Goal: Information Seeking & Learning: Learn about a topic

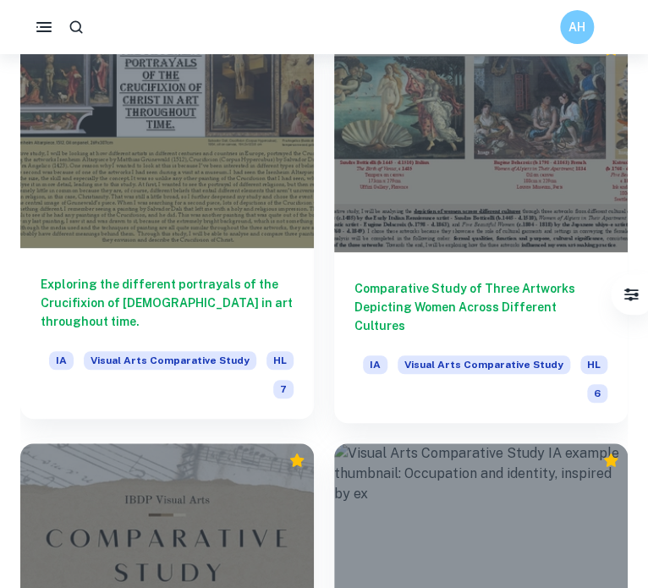
scroll to position [3297, 0]
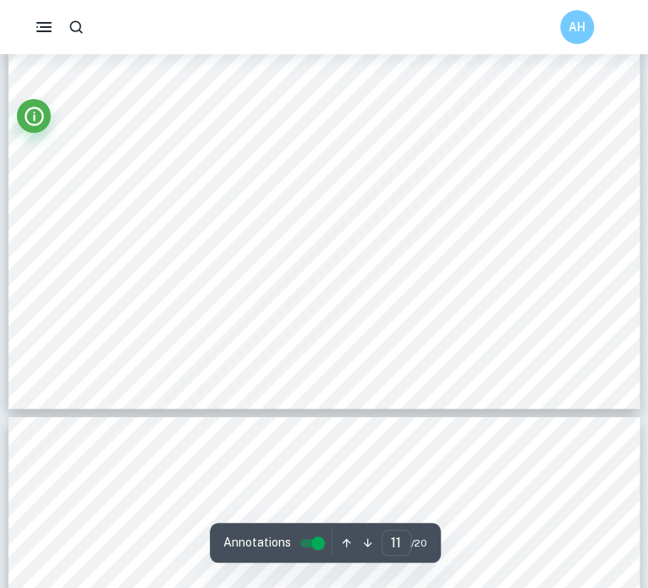
scroll to position [4954, 0]
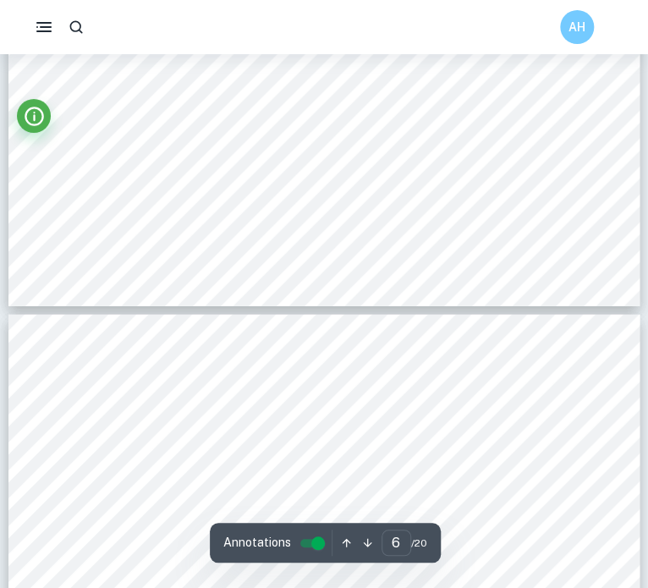
type input "5"
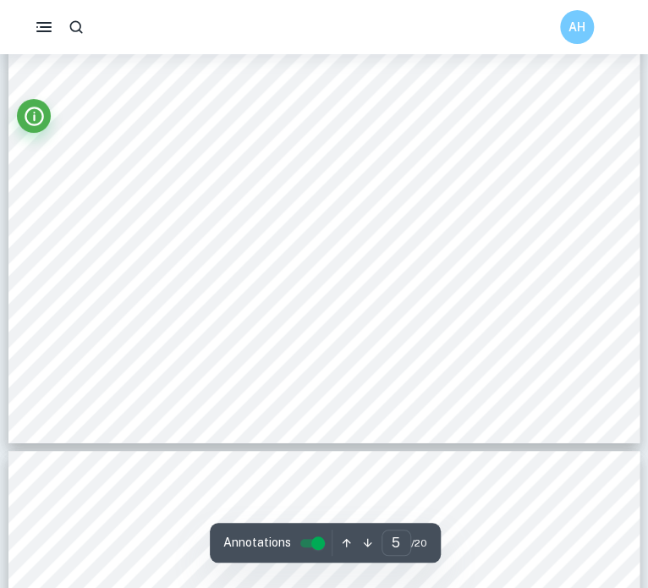
scroll to position [2099, 0]
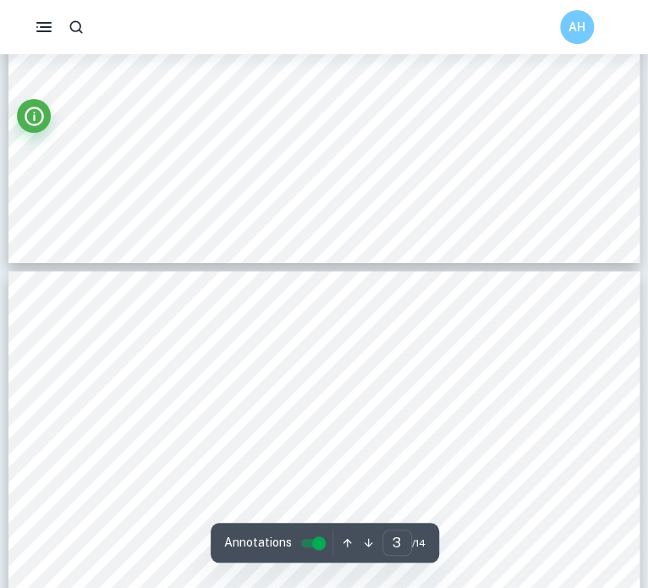
scroll to position [629, 0]
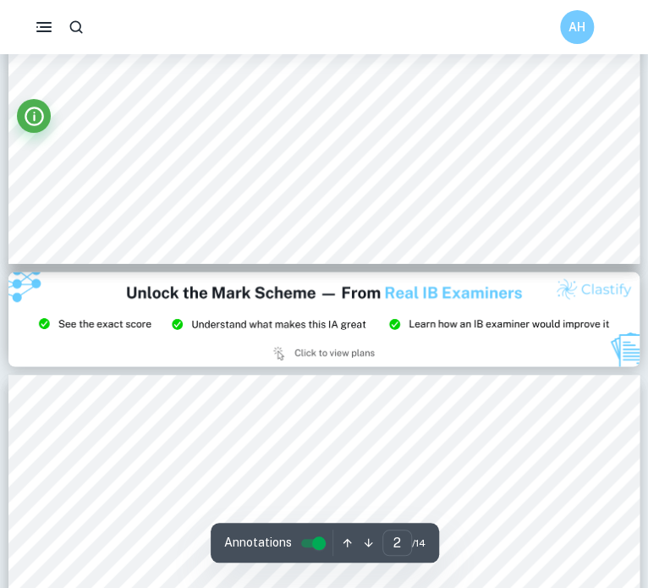
type input "1"
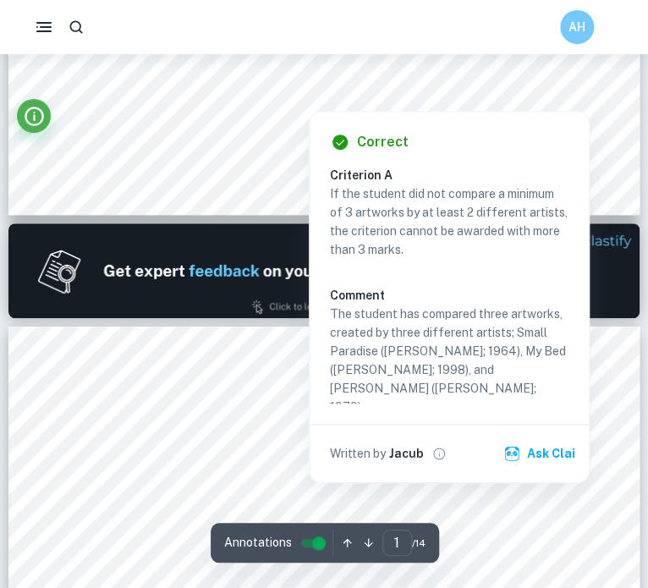
scroll to position [238, 0]
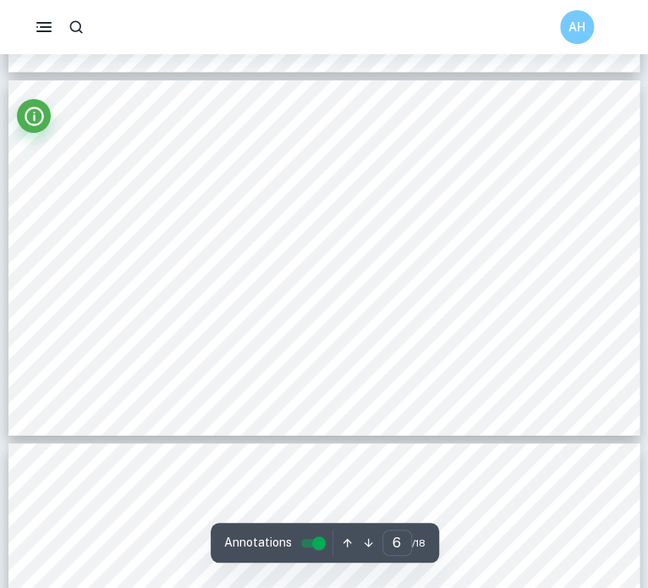
type input "7"
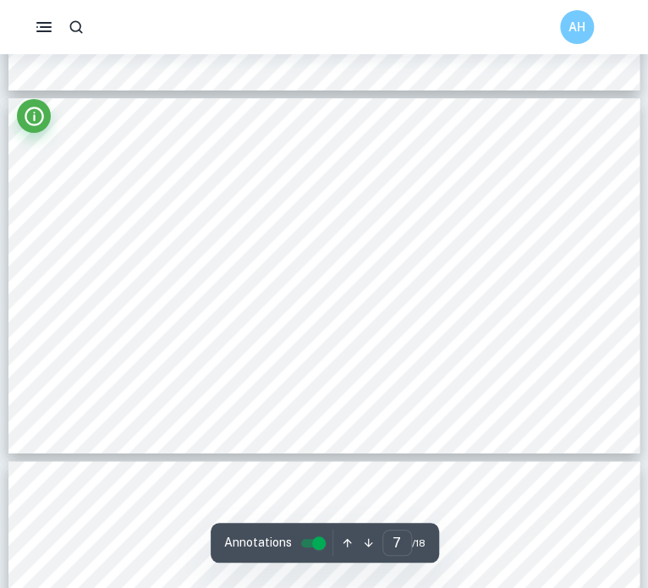
scroll to position [2364, 0]
